Goal: Information Seeking & Learning: Learn about a topic

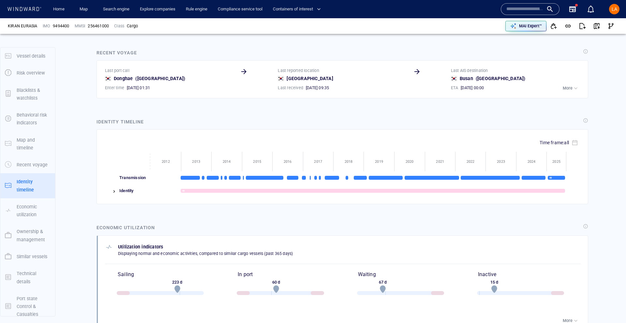
scroll to position [2228, 0]
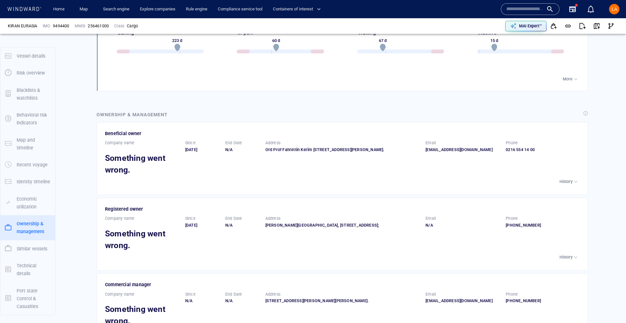
scroll to position [912, 0]
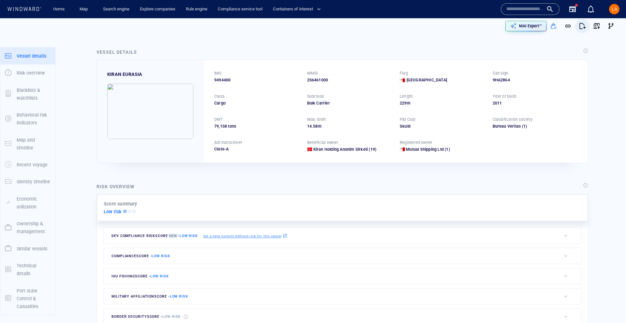
drag, startPoint x: 587, startPoint y: 37, endPoint x: 580, endPoint y: 30, distance: 9.5
click at [580, 27] on span "button" at bounding box center [582, 26] width 7 height 7
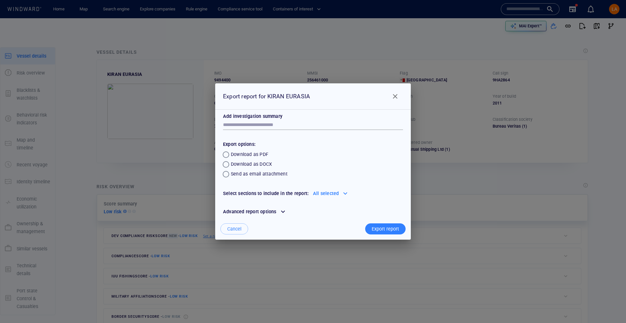
click at [371, 229] on div "Export report" at bounding box center [385, 229] width 30 height 11
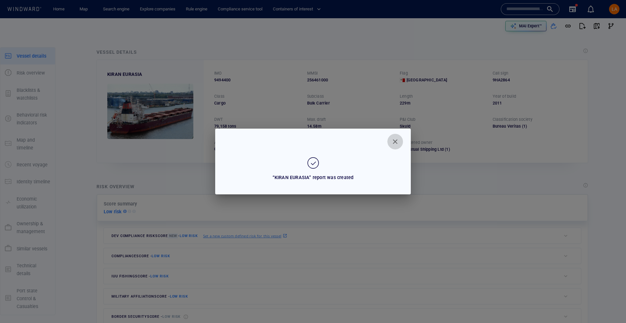
click at [398, 143] on span "Close" at bounding box center [395, 142] width 8 height 8
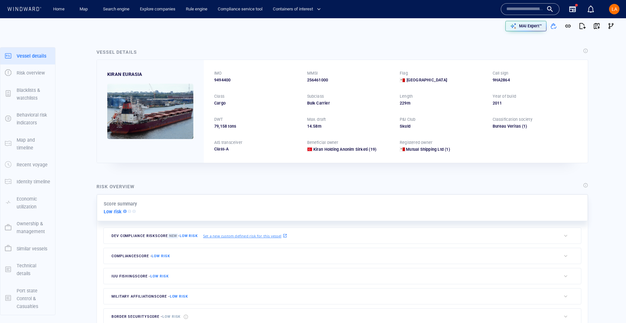
click at [213, 80] on div "IMO 9494400 MMSI 256461000 Flag [GEOGRAPHIC_DATA] Call sign 9HA2864 Class Cargo…" at bounding box center [396, 111] width 384 height 103
copy span "9494400"
click at [24, 288] on p "Port state Control & Casualties" at bounding box center [34, 299] width 34 height 24
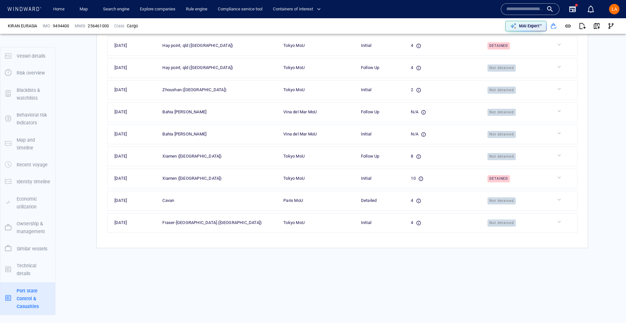
scroll to position [2293, 0]
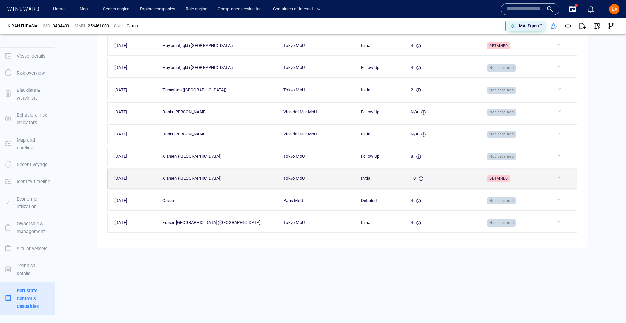
drag, startPoint x: 521, startPoint y: 182, endPoint x: 504, endPoint y: 185, distance: 17.4
click at [494, 183] on td "Detained" at bounding box center [514, 179] width 69 height 20
click at [558, 180] on div at bounding box center [566, 177] width 20 height 7
click at [560, 177] on div at bounding box center [566, 177] width 20 height 7
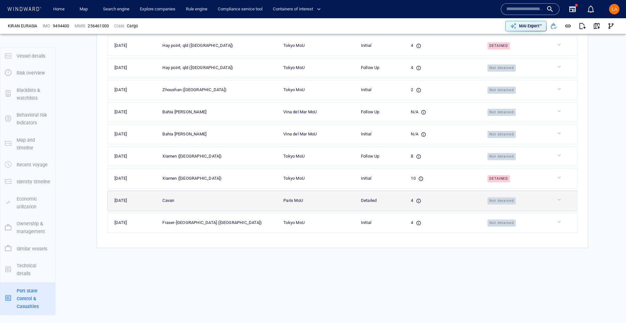
click at [509, 202] on span "Not detained" at bounding box center [501, 200] width 29 height 7
click at [560, 200] on div at bounding box center [566, 199] width 20 height 7
drag, startPoint x: 519, startPoint y: 203, endPoint x: 488, endPoint y: 203, distance: 30.6
click at [489, 202] on td "Not detained" at bounding box center [514, 201] width 69 height 20
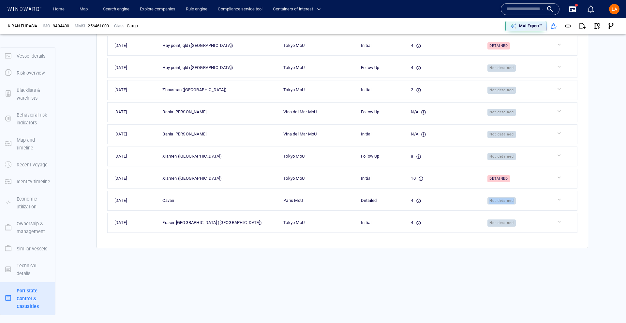
copy span "Not detained"
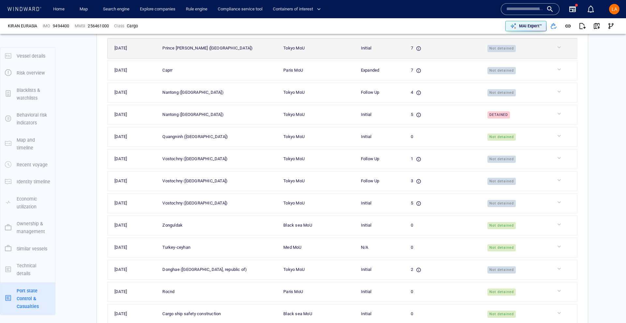
scroll to position [1553, 0]
